Goal: Task Accomplishment & Management: Use online tool/utility

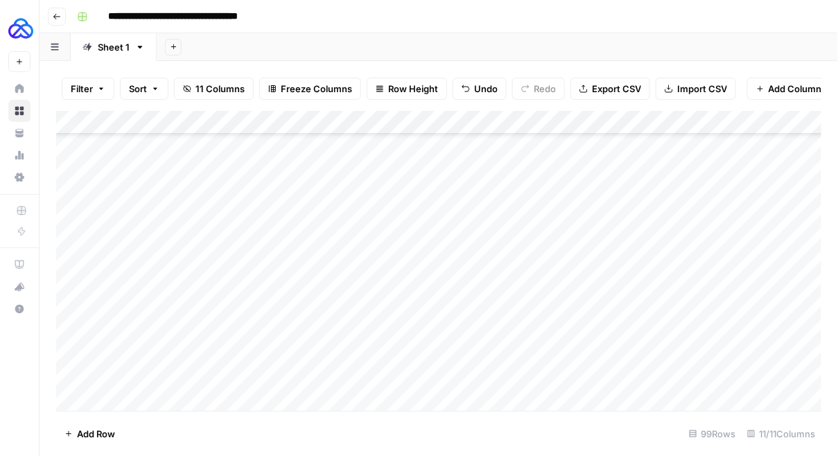
scroll to position [2078, 0]
click at [220, 404] on div "Add Column" at bounding box center [439, 261] width 766 height 301
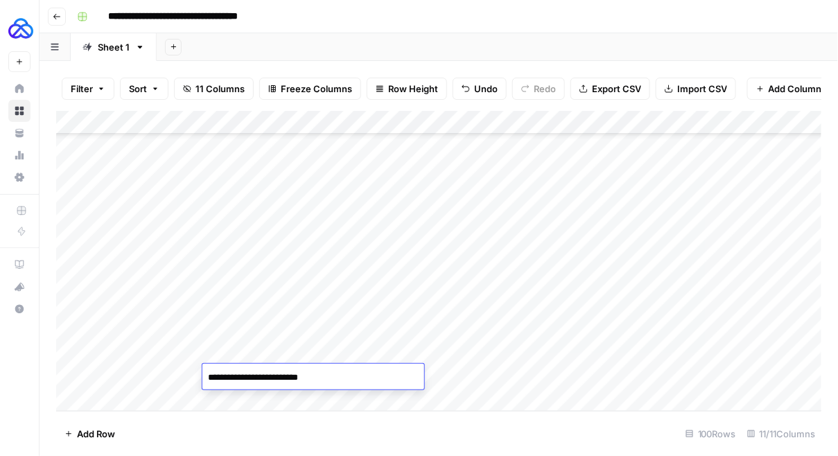
type textarea "**********"
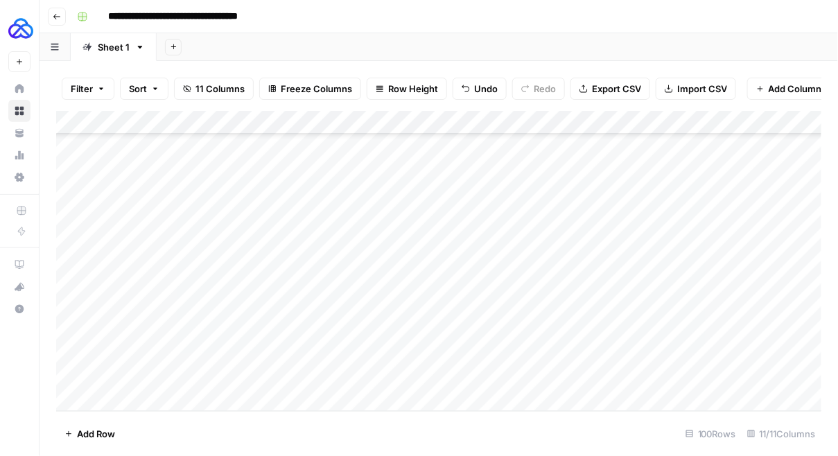
click at [136, 374] on div "Add Column" at bounding box center [439, 261] width 766 height 301
type textarea "**********"
click at [361, 347] on div "Add Column" at bounding box center [439, 261] width 766 height 301
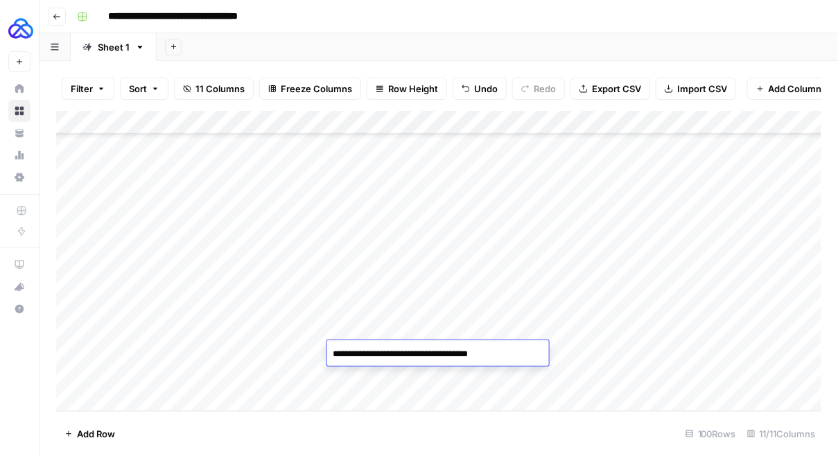
click at [361, 347] on textarea "**********" at bounding box center [438, 353] width 222 height 19
click at [353, 369] on div "Add Column" at bounding box center [439, 261] width 766 height 301
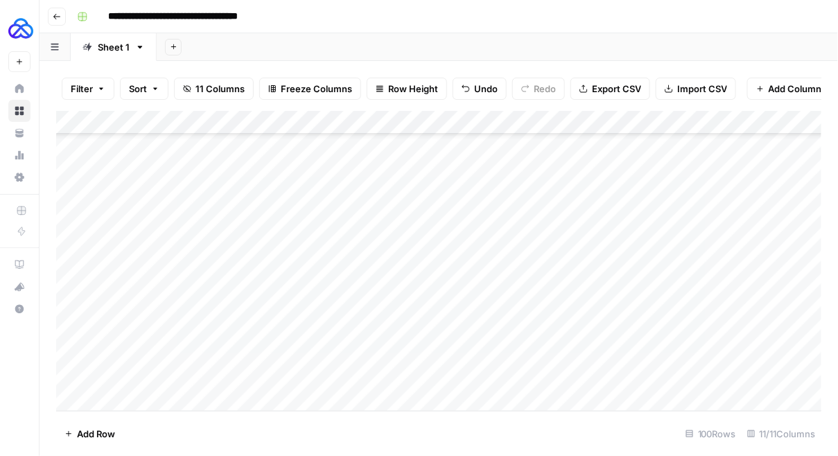
click at [353, 369] on div "Add Column" at bounding box center [439, 261] width 766 height 301
click at [467, 348] on div "Add Column" at bounding box center [439, 261] width 766 height 301
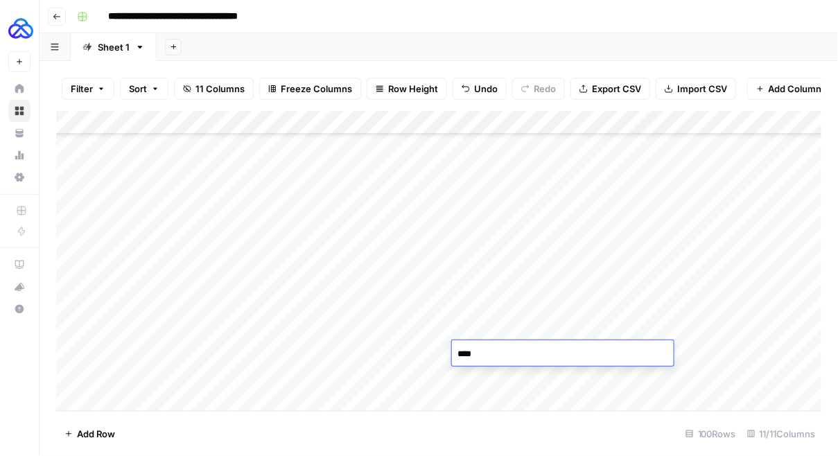
click at [467, 348] on textarea "****" at bounding box center [563, 353] width 222 height 19
click at [465, 376] on div "Add Column" at bounding box center [439, 261] width 766 height 301
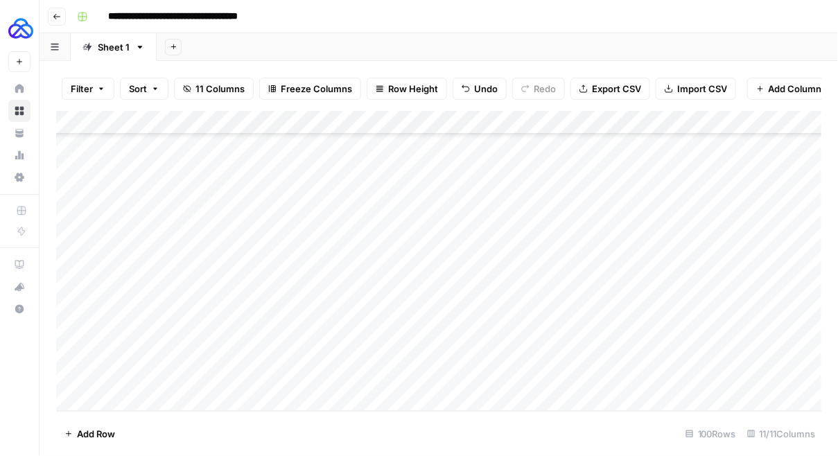
click at [465, 376] on div "Add Column" at bounding box center [439, 261] width 766 height 301
click at [505, 342] on div "Add Column" at bounding box center [439, 261] width 766 height 301
click at [640, 353] on div "Add Column" at bounding box center [439, 261] width 766 height 301
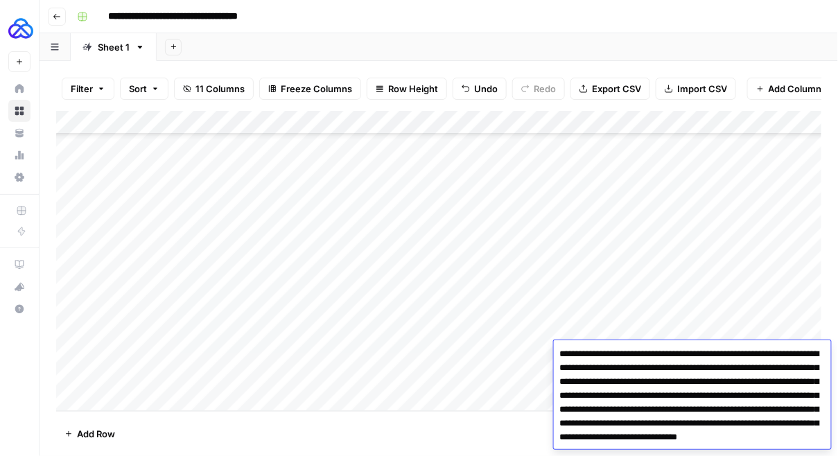
scroll to position [25, 0]
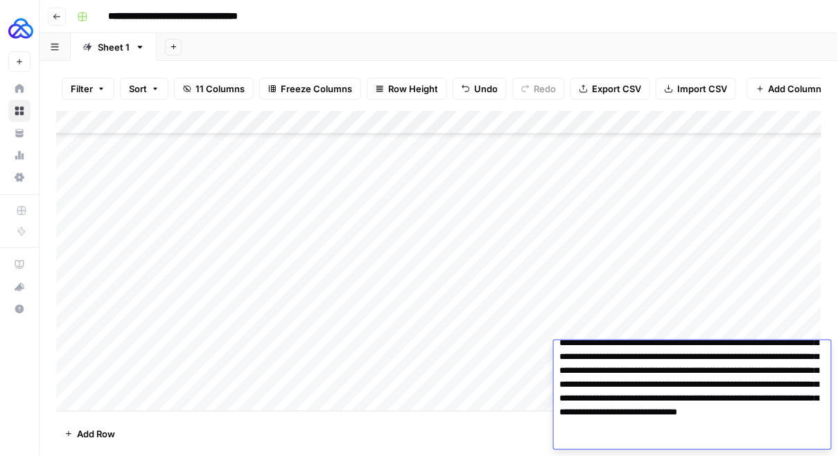
click at [511, 349] on div "Add Column" at bounding box center [439, 261] width 766 height 301
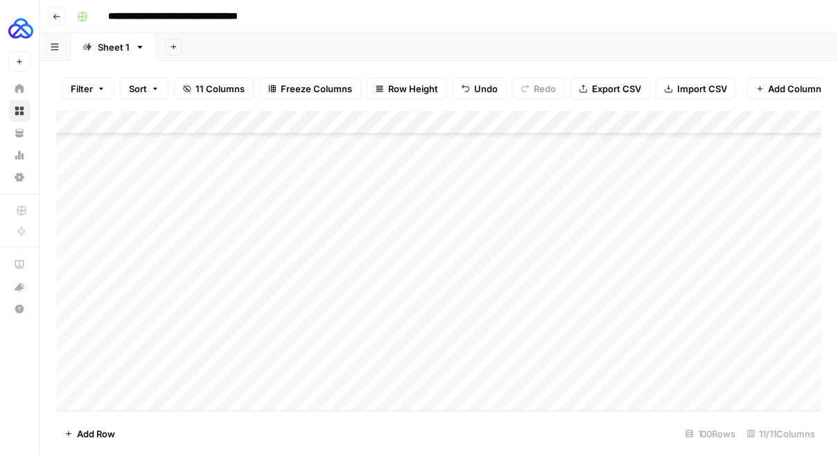
click at [649, 366] on div "Add Column" at bounding box center [439, 261] width 766 height 301
type textarea "**********"
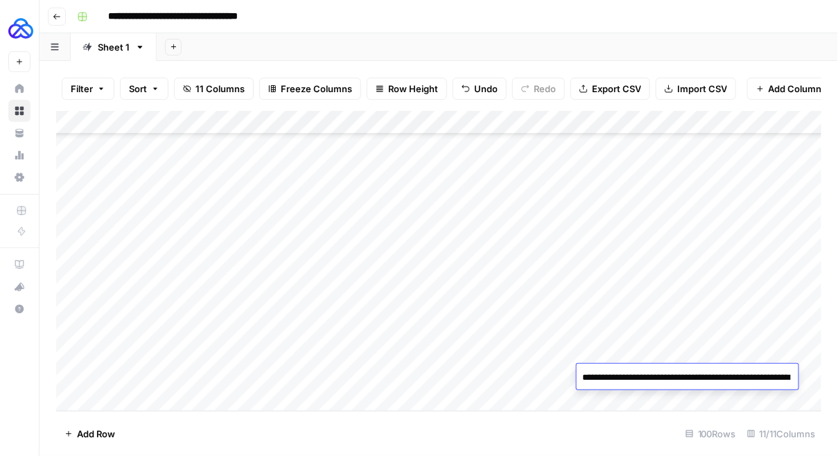
scroll to position [44, 0]
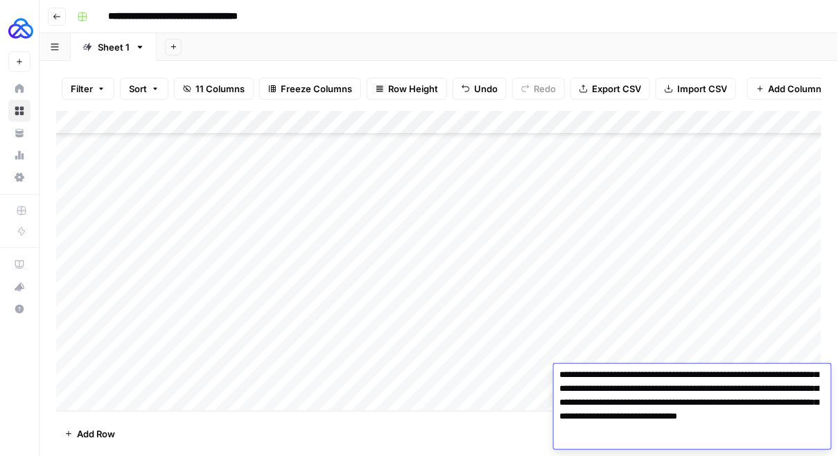
click at [629, 347] on div "Add Column" at bounding box center [439, 261] width 766 height 301
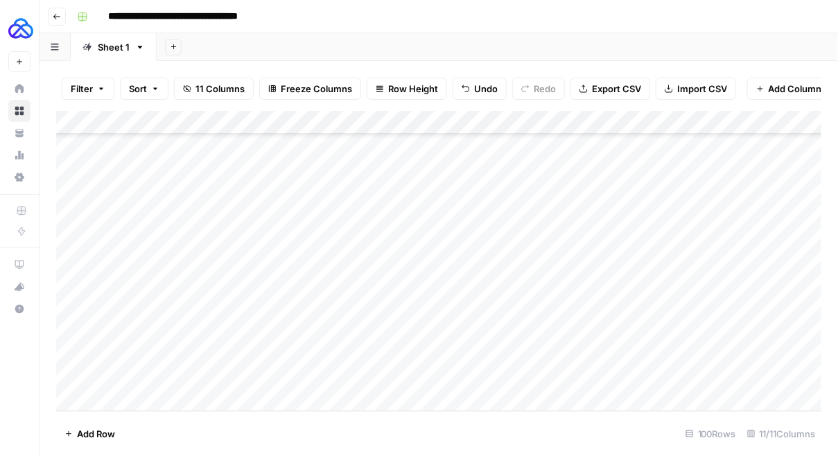
click at [760, 376] on div "Add Column" at bounding box center [439, 261] width 766 height 301
click at [157, 374] on div "Add Column" at bounding box center [439, 261] width 766 height 301
click at [497, 357] on div "Add Column" at bounding box center [439, 261] width 766 height 301
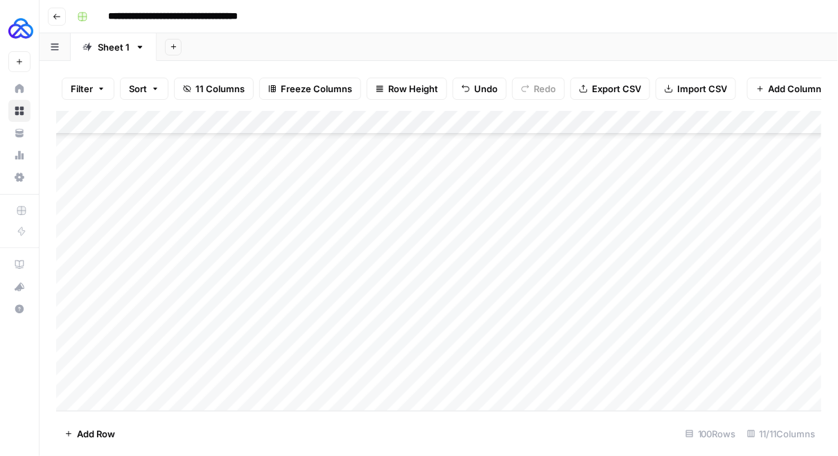
click at [764, 371] on div "Add Column" at bounding box center [439, 261] width 766 height 301
click at [812, 377] on div "Add Column" at bounding box center [439, 261] width 766 height 301
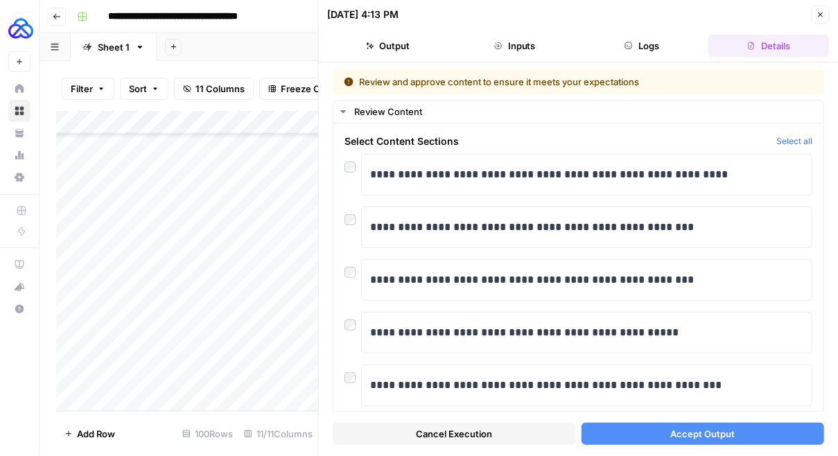
click at [664, 428] on button "Accept Output" at bounding box center [703, 434] width 243 height 22
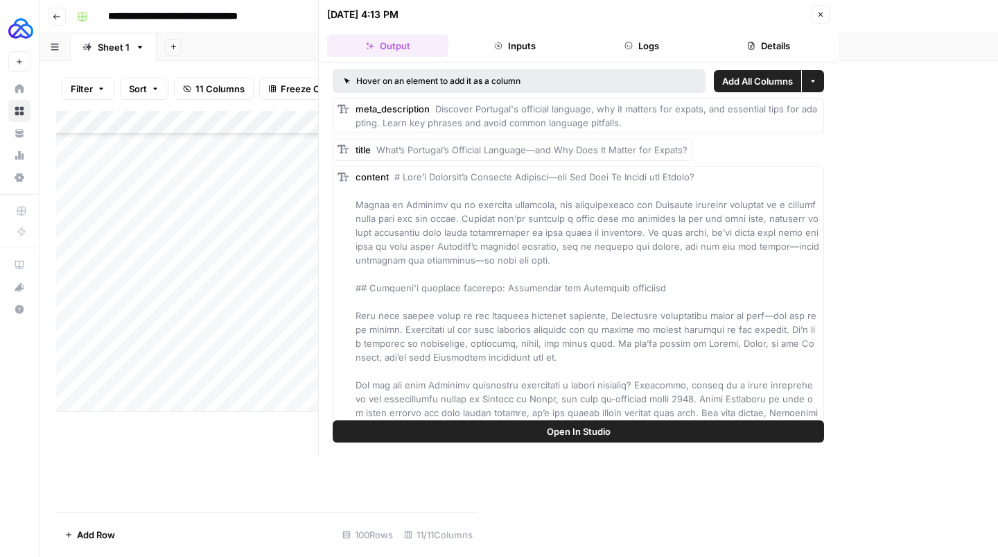
scroll to position [2001, 0]
